Goal: Task Accomplishment & Management: Complete application form

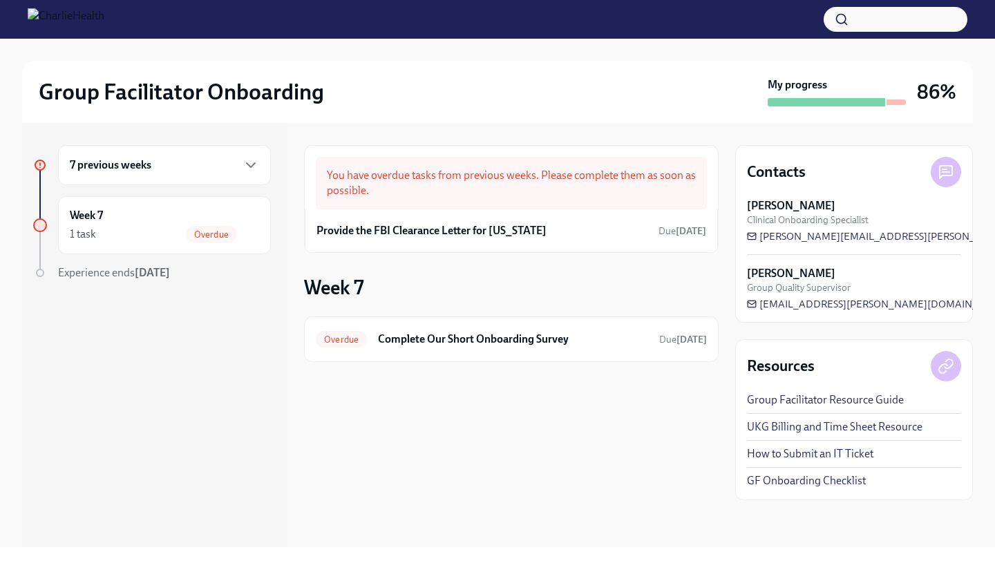
click at [199, 174] on div "7 previous weeks" at bounding box center [164, 165] width 213 height 40
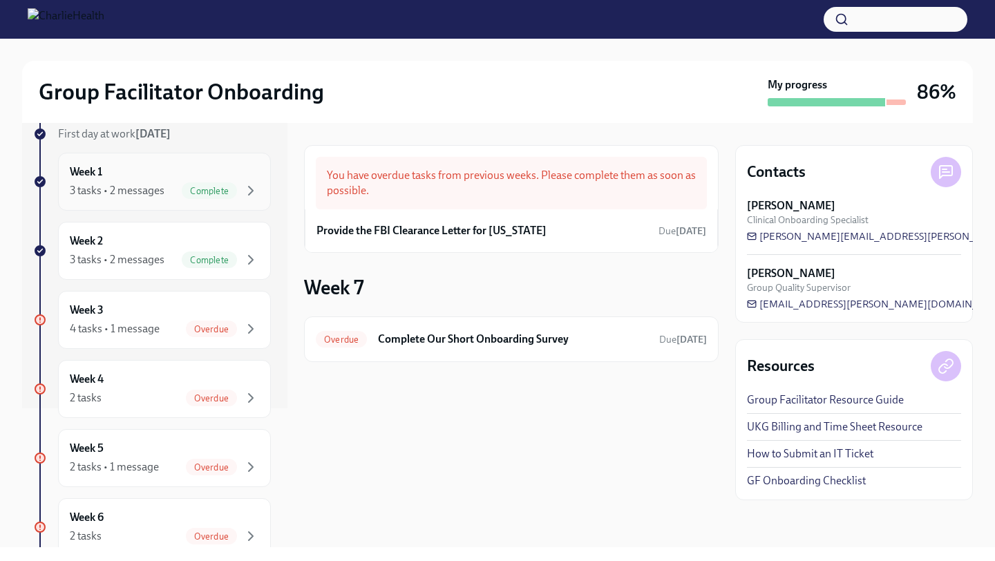
scroll to position [185, 0]
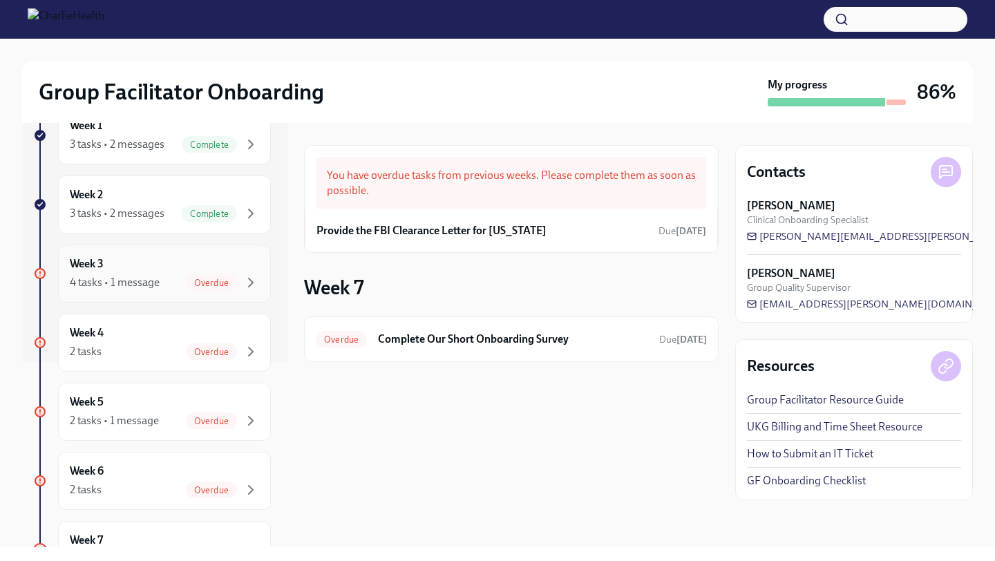
click at [151, 276] on div "4 tasks • 1 message" at bounding box center [115, 282] width 90 height 15
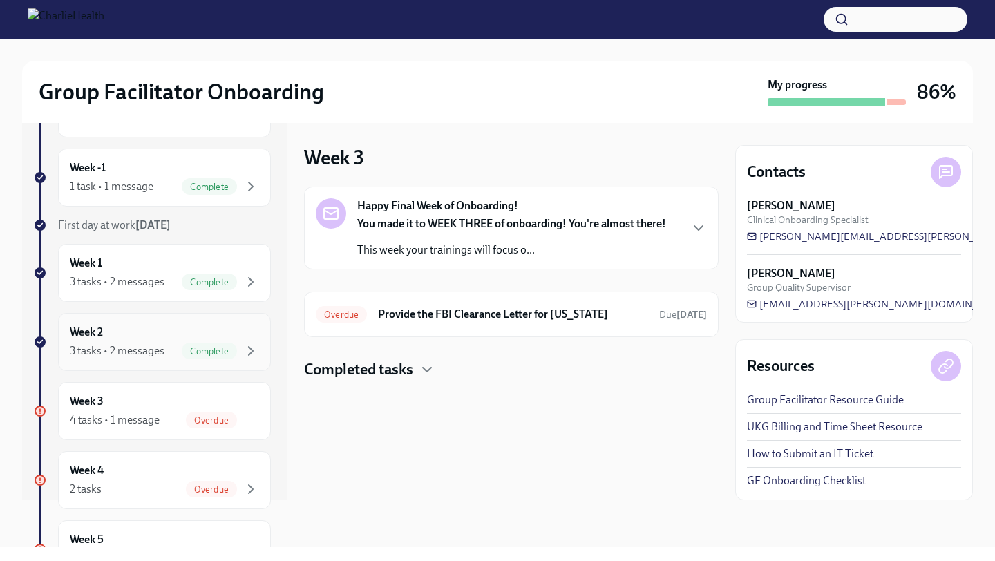
scroll to position [57, 0]
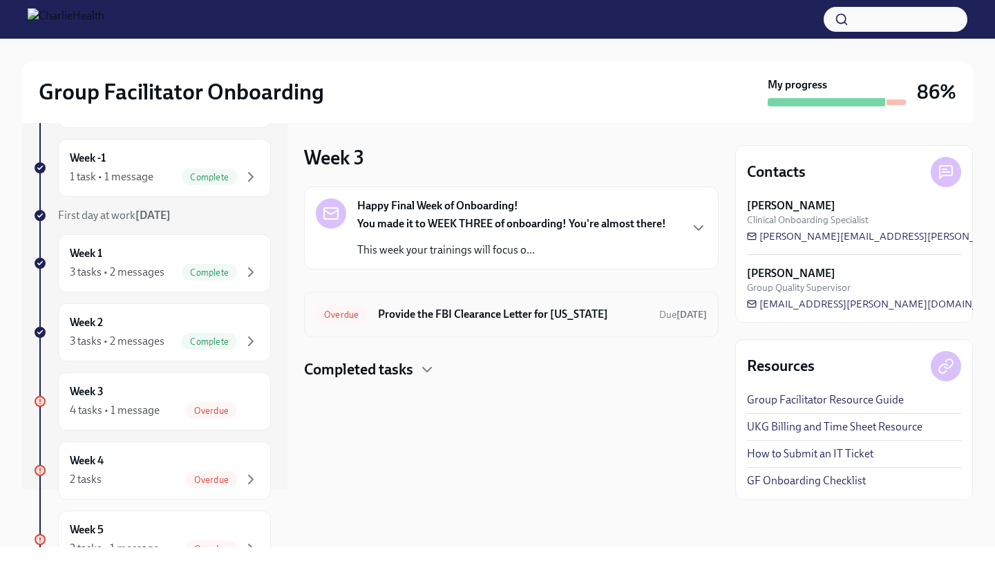
click at [359, 317] on span "Overdue" at bounding box center [341, 315] width 51 height 10
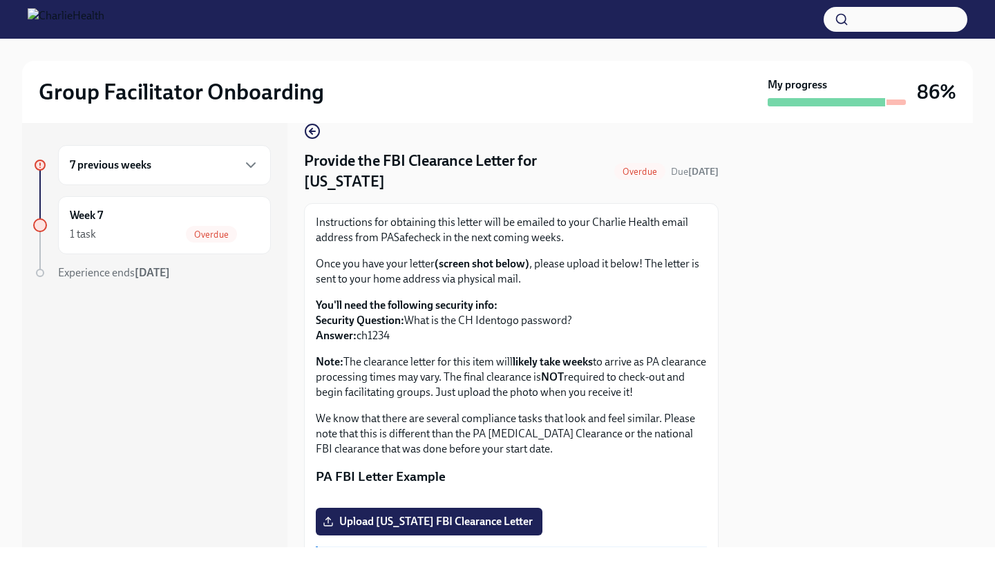
scroll to position [26, 0]
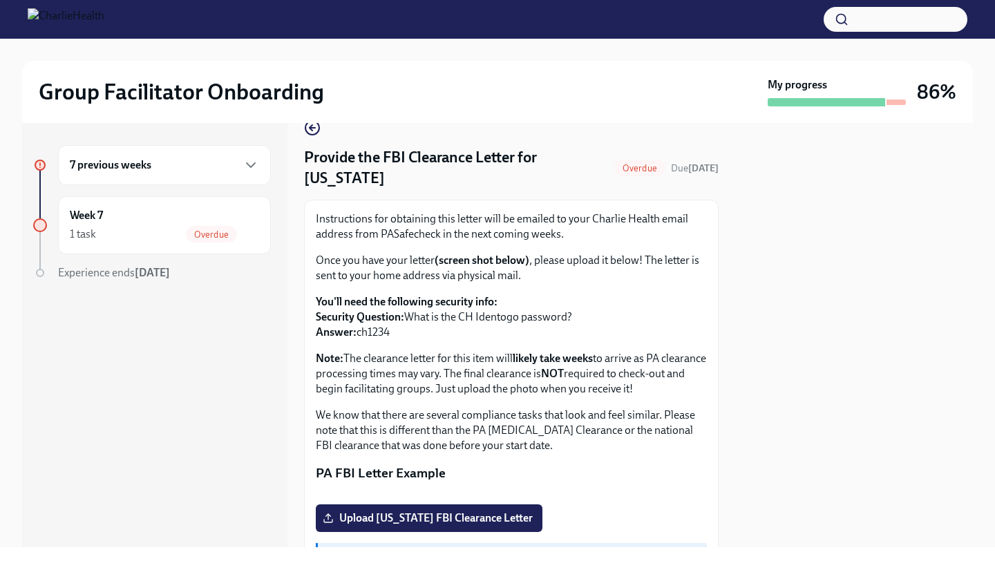
drag, startPoint x: 359, startPoint y: 332, endPoint x: 395, endPoint y: 330, distance: 36.0
click at [397, 334] on p "You'll need the following security info: Security Question: What is the CH Iden…" at bounding box center [511, 317] width 391 height 46
copy p "ch1234"
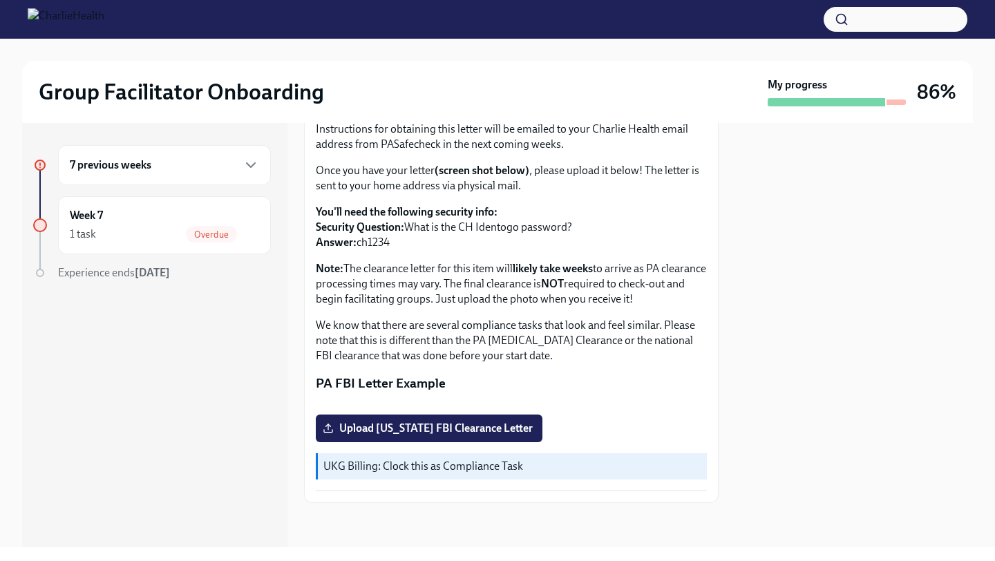
scroll to position [246, 0]
click at [162, 169] on div "7 previous weeks" at bounding box center [164, 165] width 189 height 17
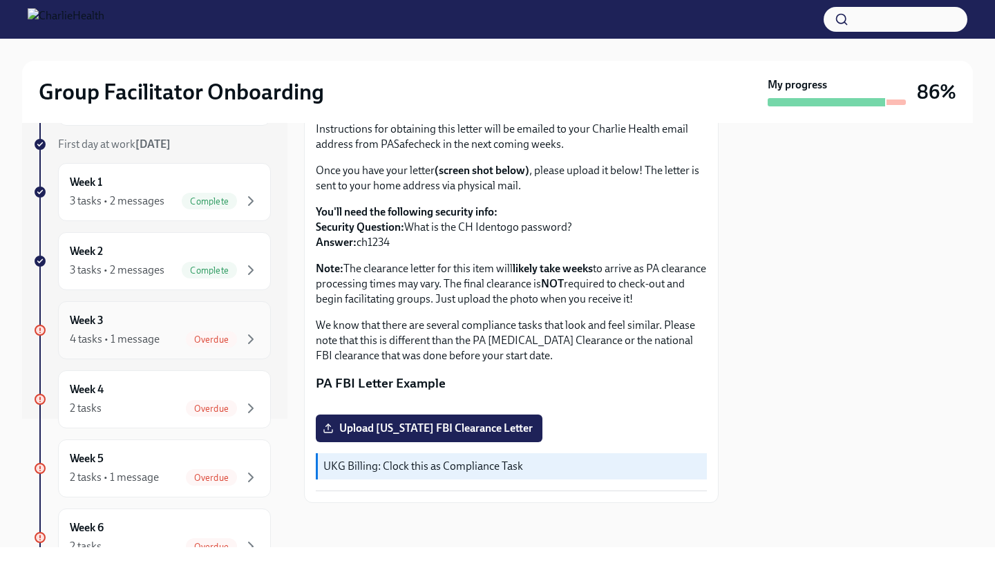
scroll to position [151, 0]
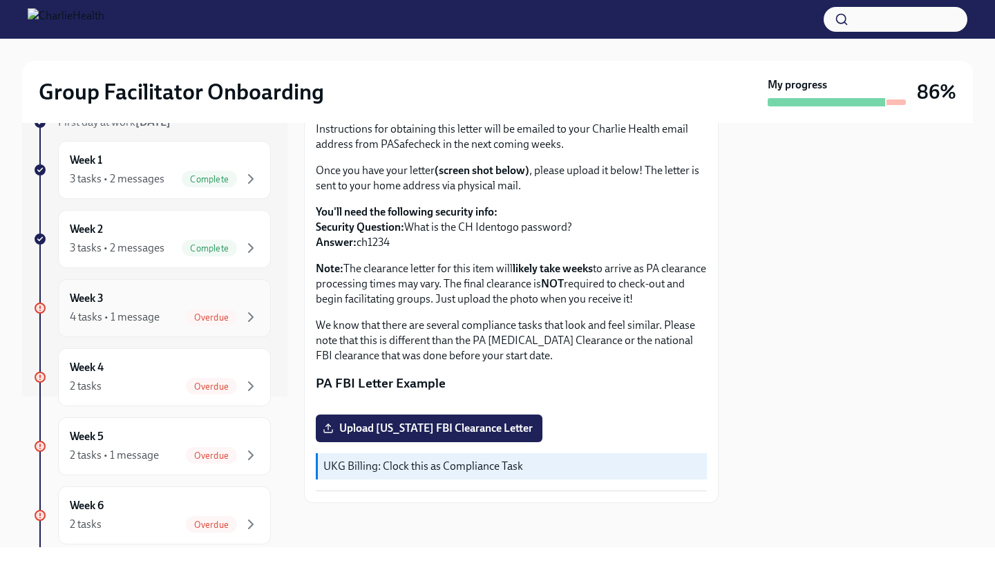
click at [126, 308] on div "Week 3 4 tasks • 1 message Overdue" at bounding box center [164, 308] width 189 height 35
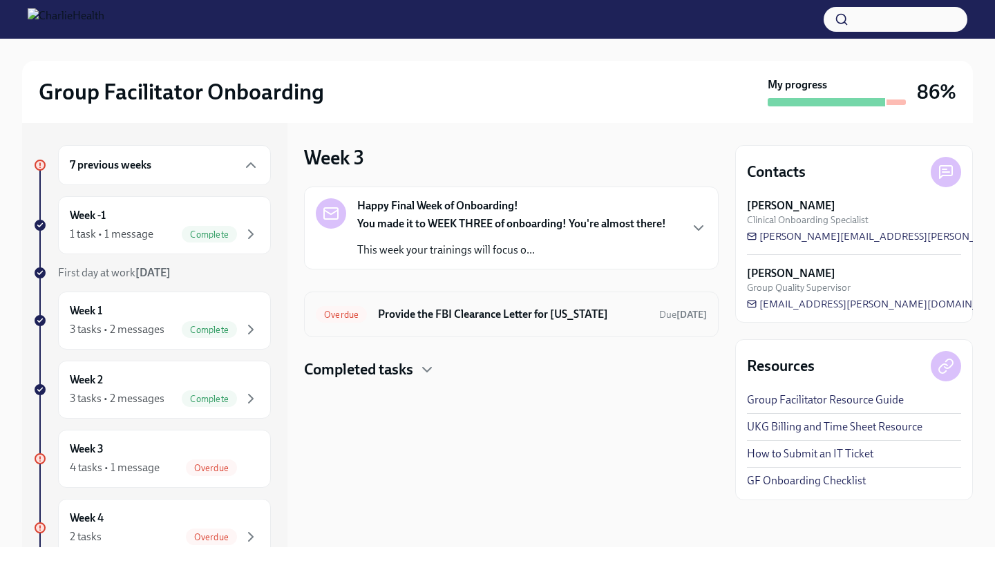
click at [396, 332] on div "Overdue Provide the FBI Clearance Letter for [US_STATE] Due [DATE]" at bounding box center [511, 315] width 415 height 46
click at [409, 313] on h6 "Provide the FBI Clearance Letter for [US_STATE]" at bounding box center [513, 314] width 270 height 15
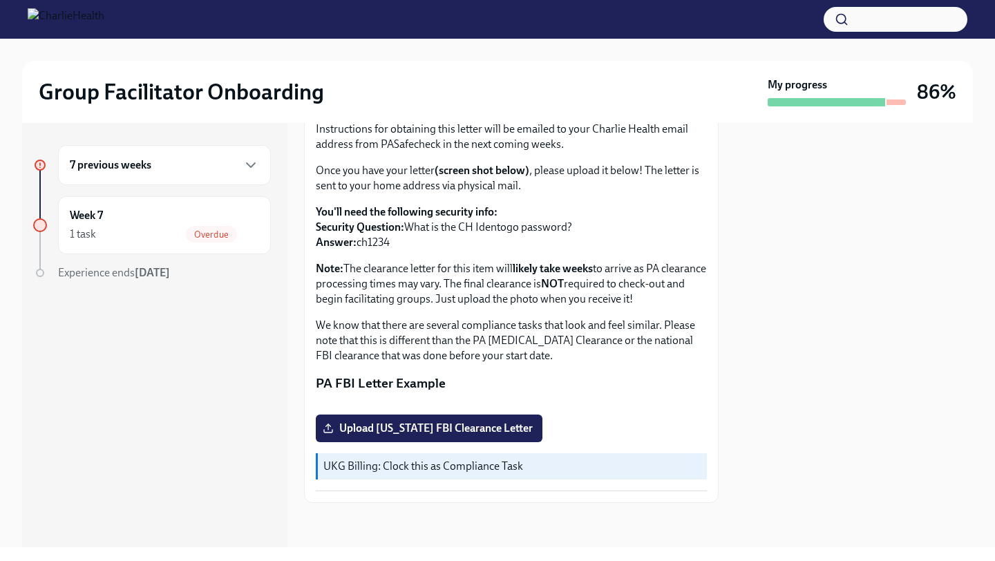
scroll to position [246, 0]
click at [382, 431] on span "Upload [US_STATE] FBI Clearance Letter" at bounding box center [429, 429] width 207 height 14
click at [0, 0] on input "Upload [US_STATE] FBI Clearance Letter" at bounding box center [0, 0] width 0 height 0
click at [222, 168] on div "7 previous weeks" at bounding box center [164, 165] width 189 height 17
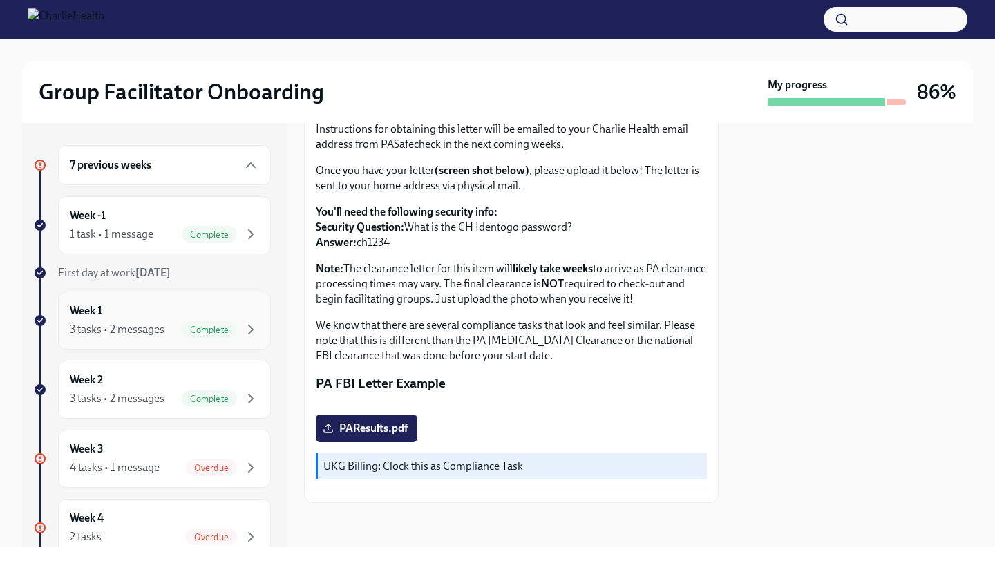
scroll to position [181, 0]
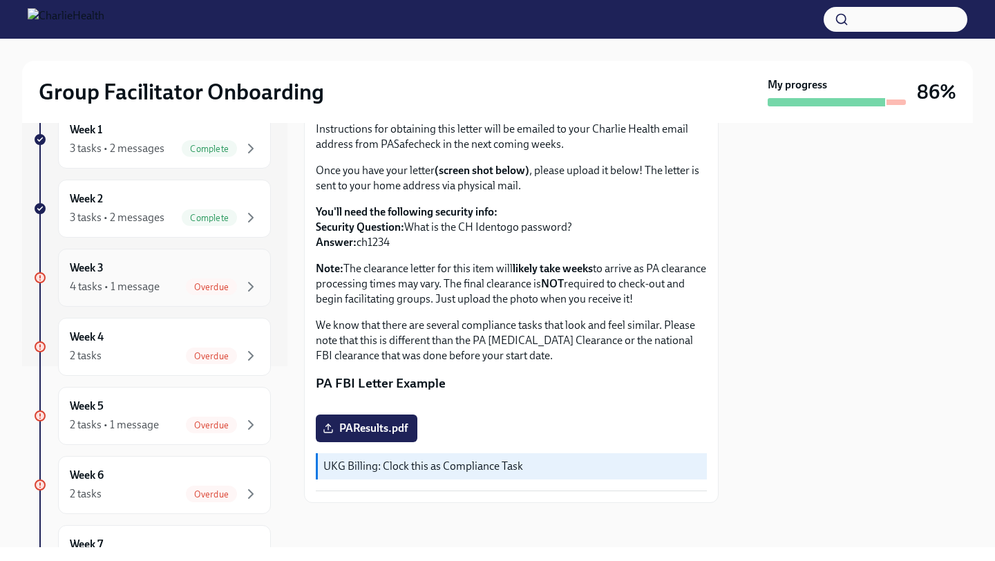
click at [188, 287] on span "Overdue" at bounding box center [211, 287] width 51 height 10
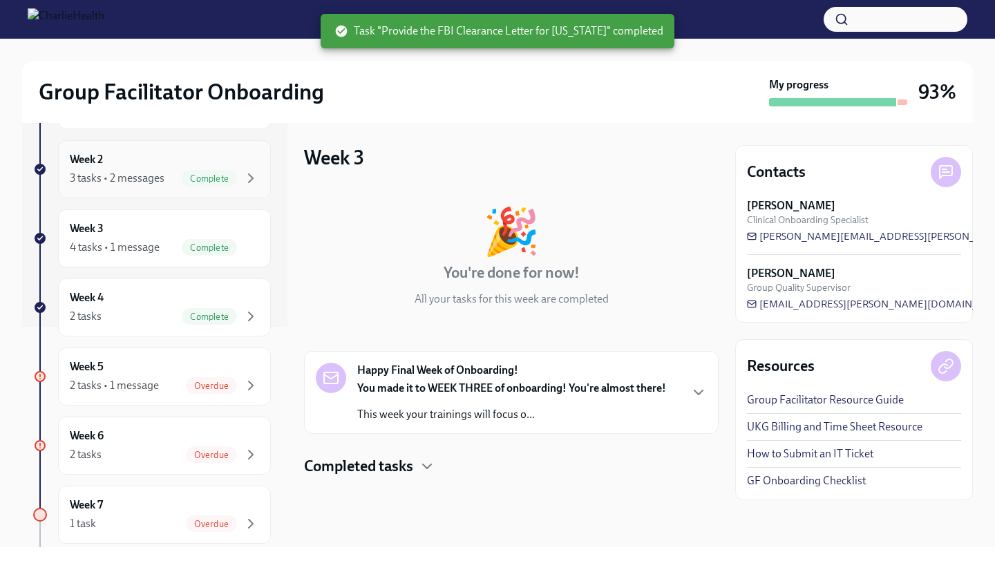
scroll to position [270, 0]
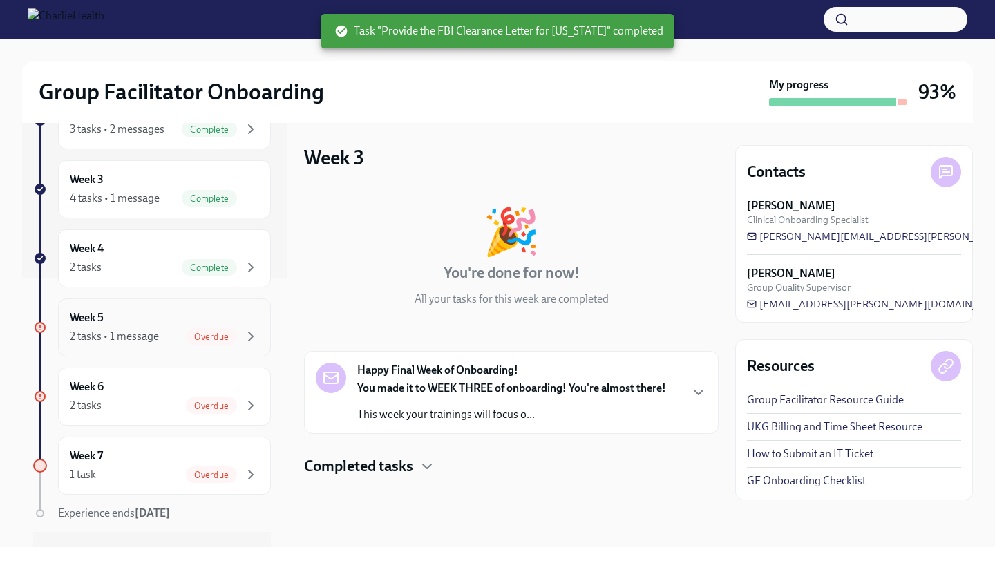
click at [182, 337] on div "2 tasks • 1 message Overdue" at bounding box center [164, 336] width 189 height 17
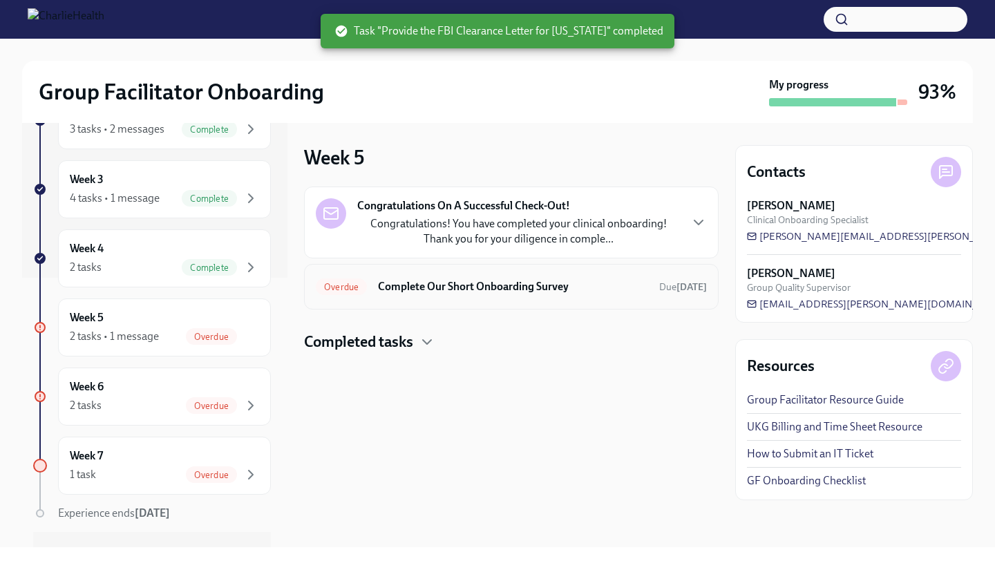
click at [355, 291] on span "Overdue" at bounding box center [341, 287] width 51 height 10
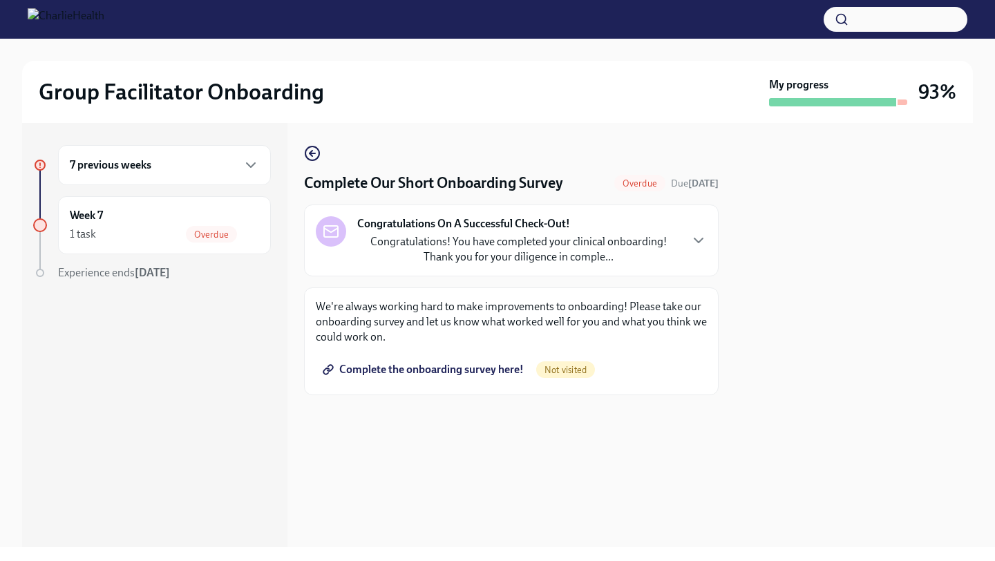
click at [394, 373] on span "Complete the onboarding survey here!" at bounding box center [425, 370] width 198 height 14
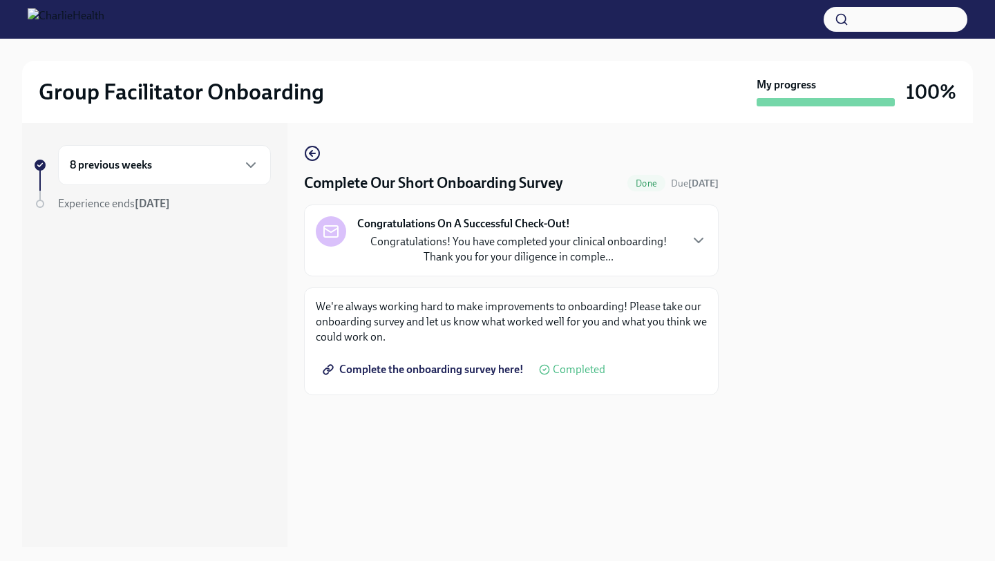
click at [226, 172] on div "8 previous weeks" at bounding box center [164, 165] width 189 height 17
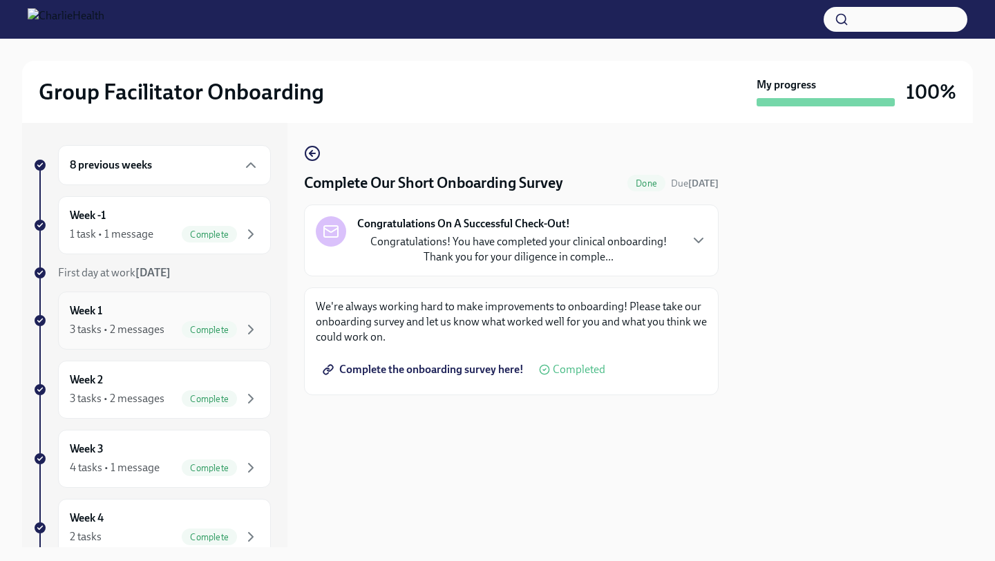
scroll to position [299, 0]
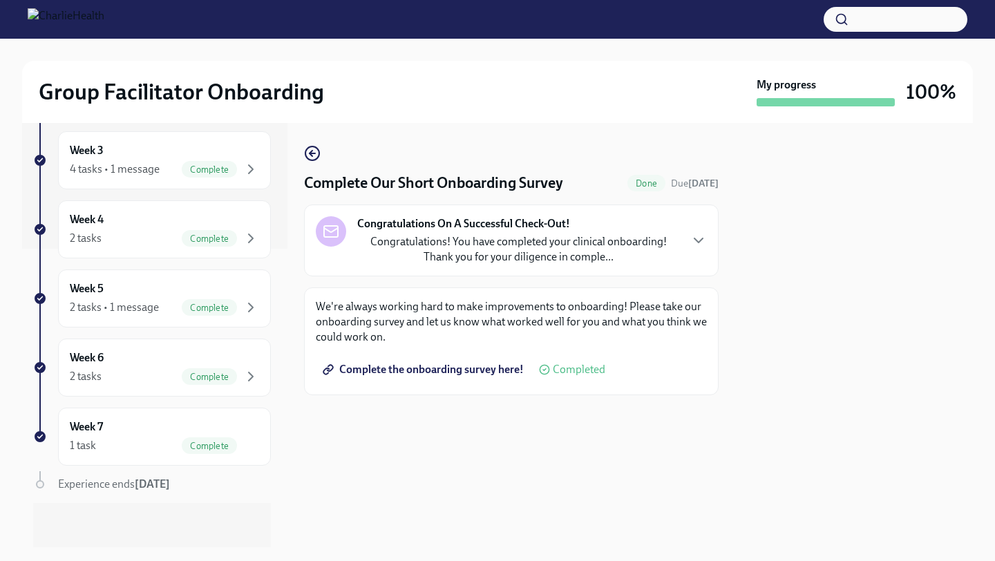
click at [94, 487] on span "Experience ends [DATE]" at bounding box center [114, 484] width 112 height 13
